Goal: Task Accomplishment & Management: Use online tool/utility

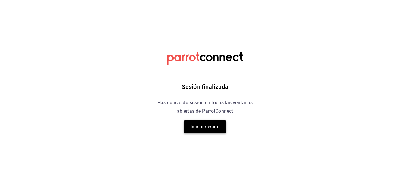
click at [208, 128] on button "Iniciar sesión" at bounding box center [205, 126] width 42 height 13
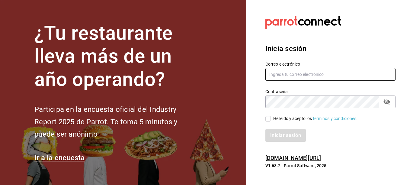
type input "[EMAIL_ADDRESS][DOMAIN_NAME]"
click at [272, 116] on span "He leído y acepto los Términos y condiciones." at bounding box center [314, 118] width 87 height 6
click at [271, 116] on input "He leído y acepto los Términos y condiciones." at bounding box center [268, 118] width 5 height 5
checkbox input "true"
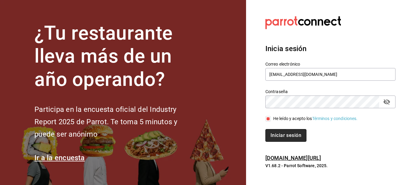
click at [278, 137] on button "Iniciar sesión" at bounding box center [286, 135] width 41 height 13
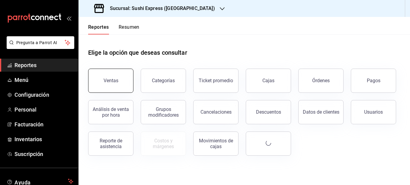
click at [105, 74] on button "Ventas" at bounding box center [110, 81] width 45 height 24
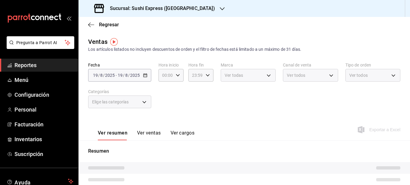
click at [268, 77] on div "Ver todas" at bounding box center [248, 75] width 55 height 13
click at [267, 76] on div "Ver todas" at bounding box center [248, 75] width 55 height 13
click at [38, 62] on span "Reportes" at bounding box center [44, 65] width 59 height 8
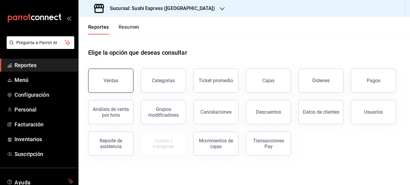
click at [96, 78] on button "Ventas" at bounding box center [110, 81] width 45 height 24
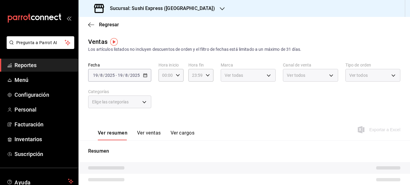
drag, startPoint x: 96, startPoint y: 78, endPoint x: 268, endPoint y: 71, distance: 171.5
click at [268, 71] on div "Fecha 2025-08-19 19 / 8 / 2025 - 2025-08-19 19 / 8 / 2025 Hora inicio 00:00 Hor…" at bounding box center [244, 88] width 312 height 53
click at [149, 79] on div "2025-08-19 19 / 8 / 2025 - 2025-08-19 19 / 8 / 2025" at bounding box center [119, 75] width 63 height 13
click at [159, 83] on div "Fecha 2025-08-19 19 / 8 / 2025 - 2025-08-19 19 / 8 / 2025 Hora inicio 00:00 Hor…" at bounding box center [244, 88] width 312 height 53
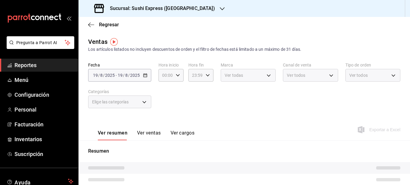
click at [159, 83] on div "Fecha 2025-08-19 19 / 8 / 2025 - 2025-08-19 19 / 8 / 2025 Hora inicio 00:00 Hor…" at bounding box center [244, 88] width 312 height 53
click at [144, 78] on div "2025-08-19 19 / 8 / 2025 - 2025-08-19 19 / 8 / 2025" at bounding box center [119, 75] width 63 height 13
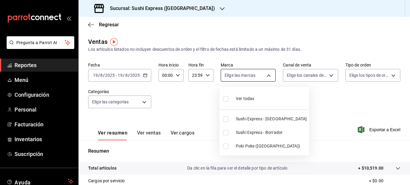
click at [254, 79] on body "Pregunta a Parrot AI Reportes Menú Configuración Personal Facturación Inventari…" at bounding box center [205, 92] width 410 height 185
click at [233, 147] on li "Poki Poke (Concordia)" at bounding box center [265, 146] width 90 height 14
type input "db703fee-c0c5-4f29-a462-154be5d8eaf5"
checkbox input "true"
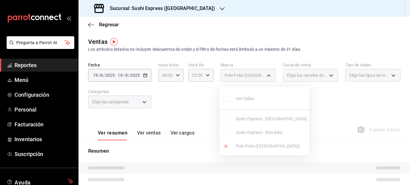
click at [191, 106] on div at bounding box center [205, 92] width 410 height 185
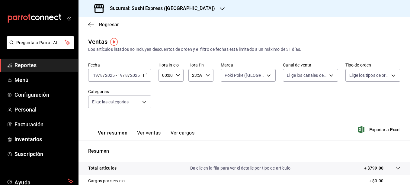
click at [144, 79] on div "2025-08-19 19 / 8 / 2025 - 2025-08-19 19 / 8 / 2025" at bounding box center [119, 75] width 63 height 13
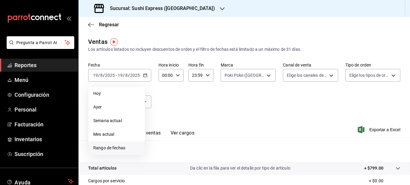
click at [108, 148] on span "Rango de fechas" at bounding box center [116, 148] width 47 height 6
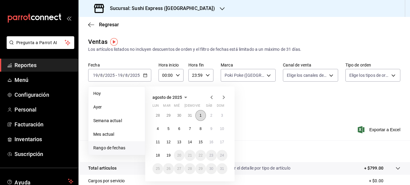
click at [199, 113] on button "1" at bounding box center [200, 115] width 11 height 11
click at [165, 155] on button "19" at bounding box center [168, 155] width 11 height 11
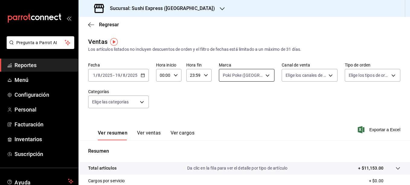
click at [261, 79] on body "Pregunta a Parrot AI Reportes Menú Configuración Personal Facturación Inventari…" at bounding box center [205, 92] width 410 height 185
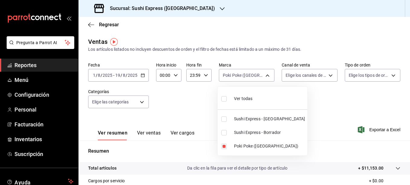
click at [231, 99] on div "Ver todas" at bounding box center [236, 98] width 31 height 13
type input "d23fd9cc-6a86-4143-91af-568369897f5a,5400ae09-ef8d-46ef-a5f0-daee5a858f6e,db703…"
checkbox input "true"
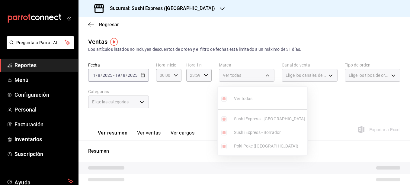
click at [204, 91] on div at bounding box center [205, 92] width 410 height 185
